Goal: Transaction & Acquisition: Purchase product/service

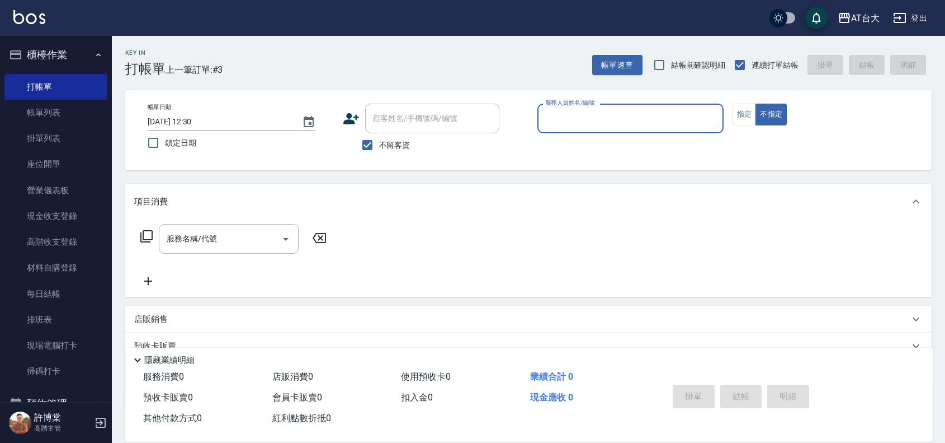
click at [615, 109] on input "服務人員姓名/編號" at bounding box center [631, 119] width 176 height 20
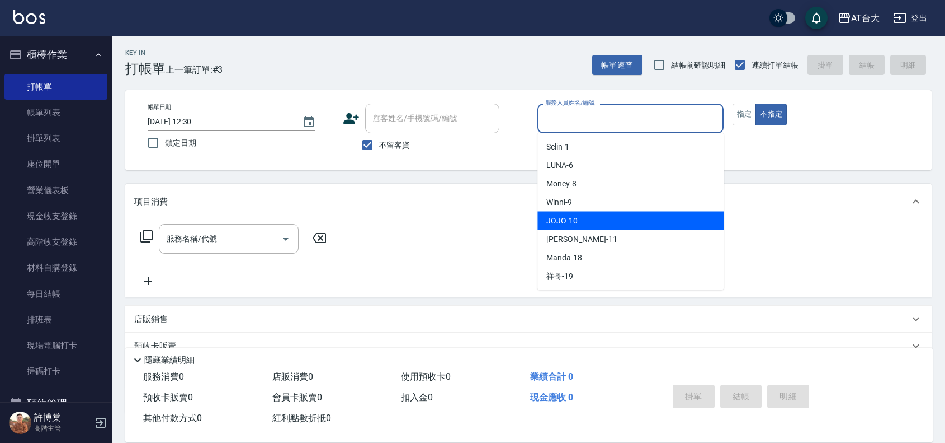
click at [591, 214] on div "JOJO -10" at bounding box center [631, 220] width 186 height 18
type input "JOJO-10"
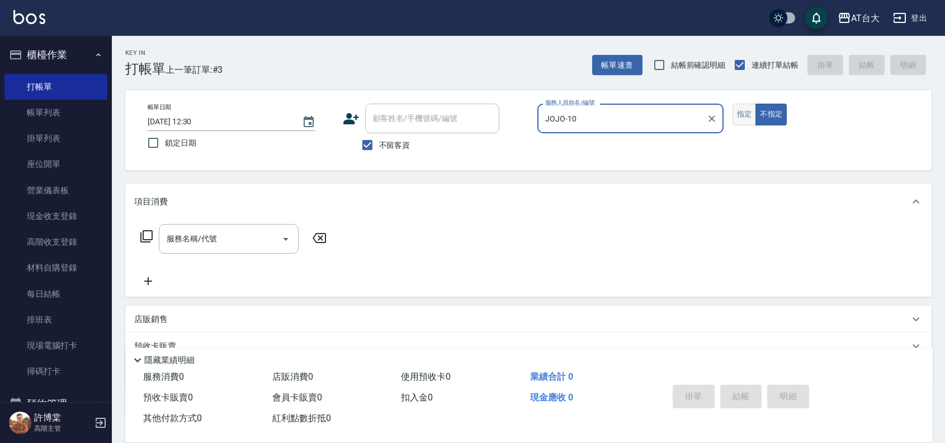
click at [734, 118] on button "指定" at bounding box center [745, 115] width 24 height 22
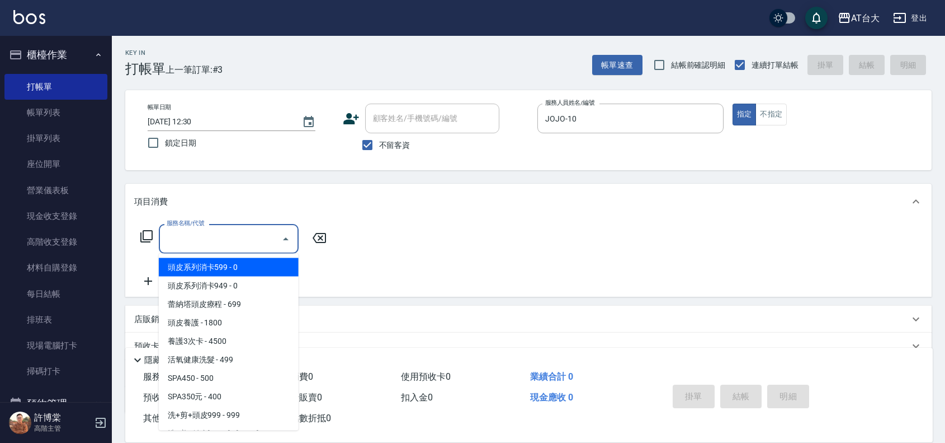
click at [250, 236] on input "服務名稱/代號" at bounding box center [220, 239] width 113 height 20
click at [245, 239] on input "服務名稱/代號" at bounding box center [220, 239] width 113 height 20
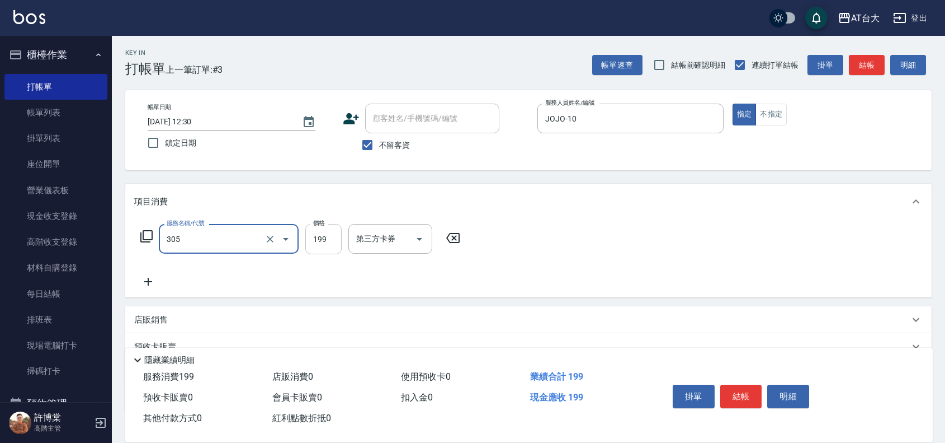
type input "剪髮(305)"
type input "250"
click at [737, 389] on button "結帳" at bounding box center [742, 395] width 42 height 23
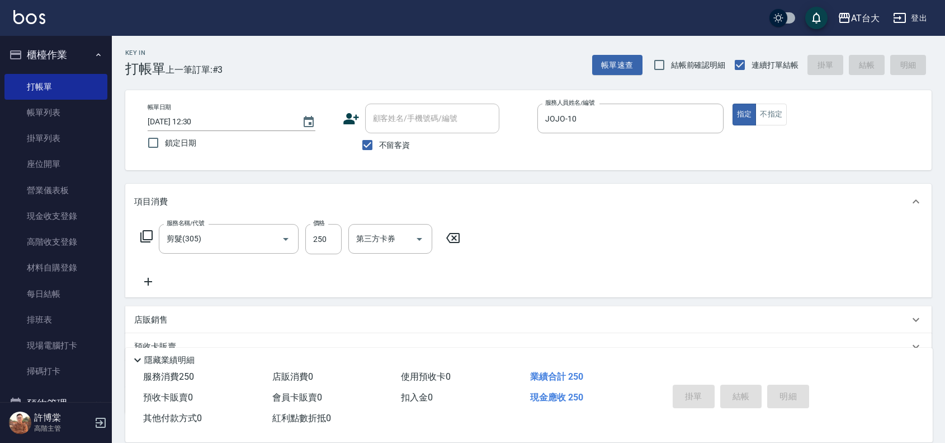
type input "[DATE] 13:07"
